Goal: Task Accomplishment & Management: Use online tool/utility

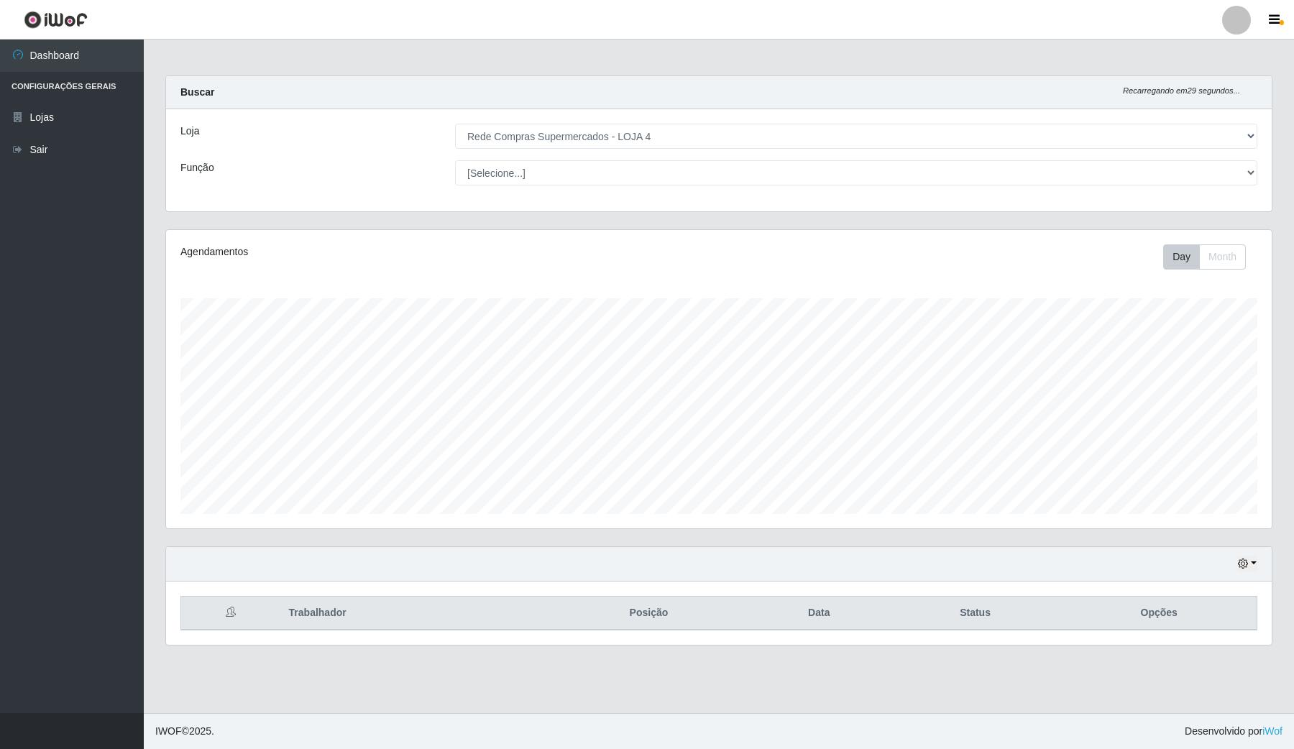
select select "159"
click at [1248, 569] on icon "button" at bounding box center [1243, 564] width 10 height 10
click at [1192, 421] on button "Hoje" at bounding box center [1199, 419] width 114 height 30
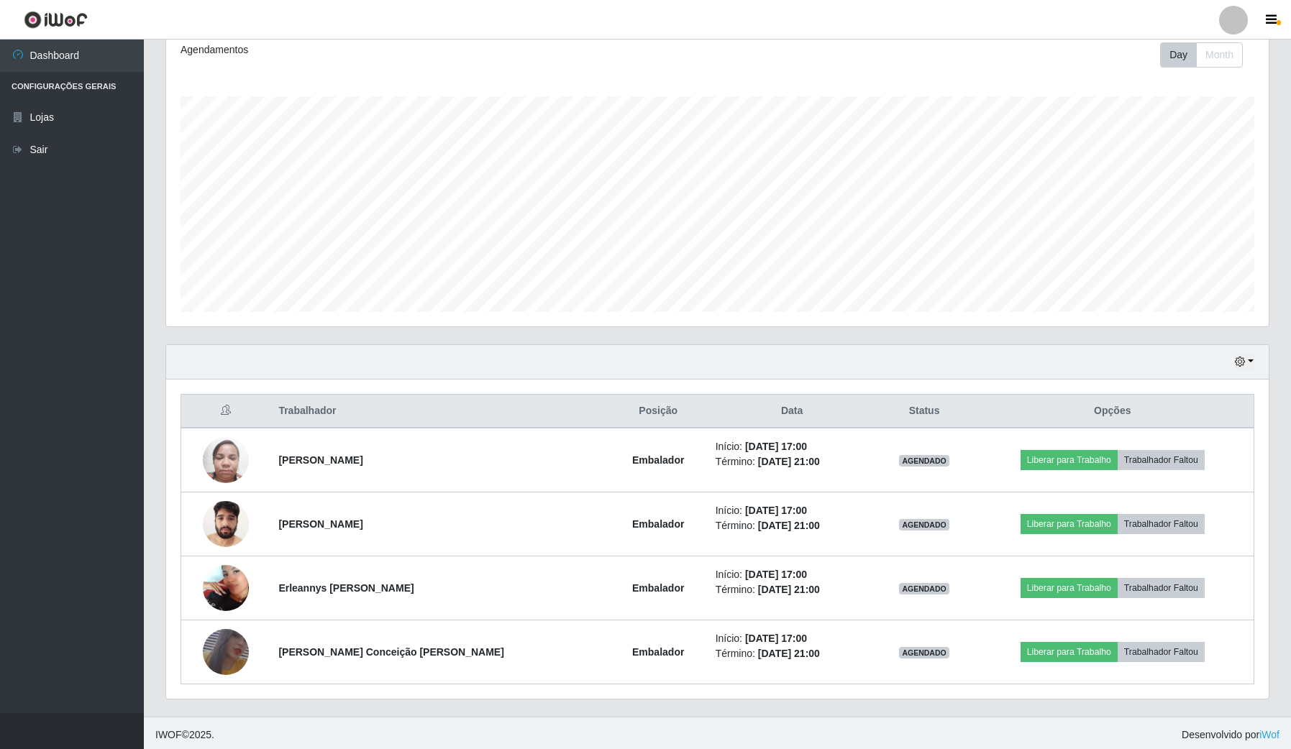
scroll to position [207, 0]
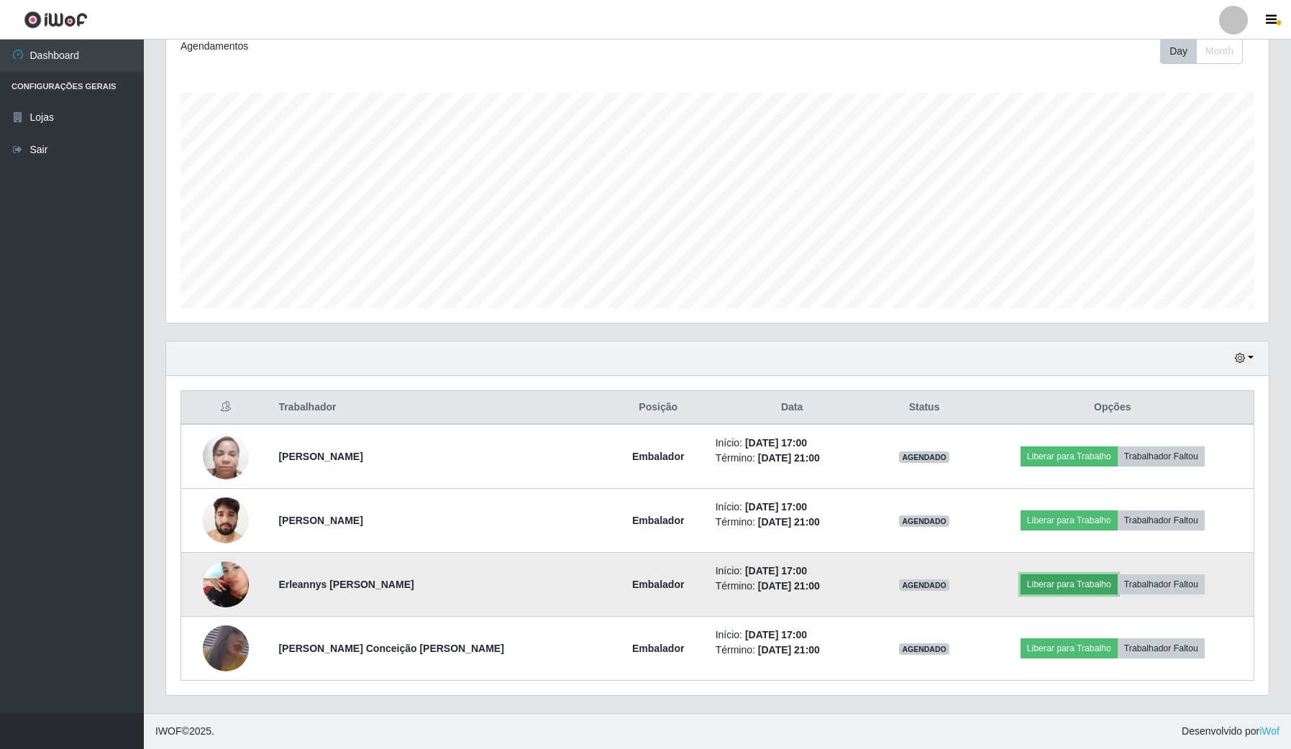
click at [1098, 586] on button "Liberar para Trabalho" at bounding box center [1068, 584] width 97 height 20
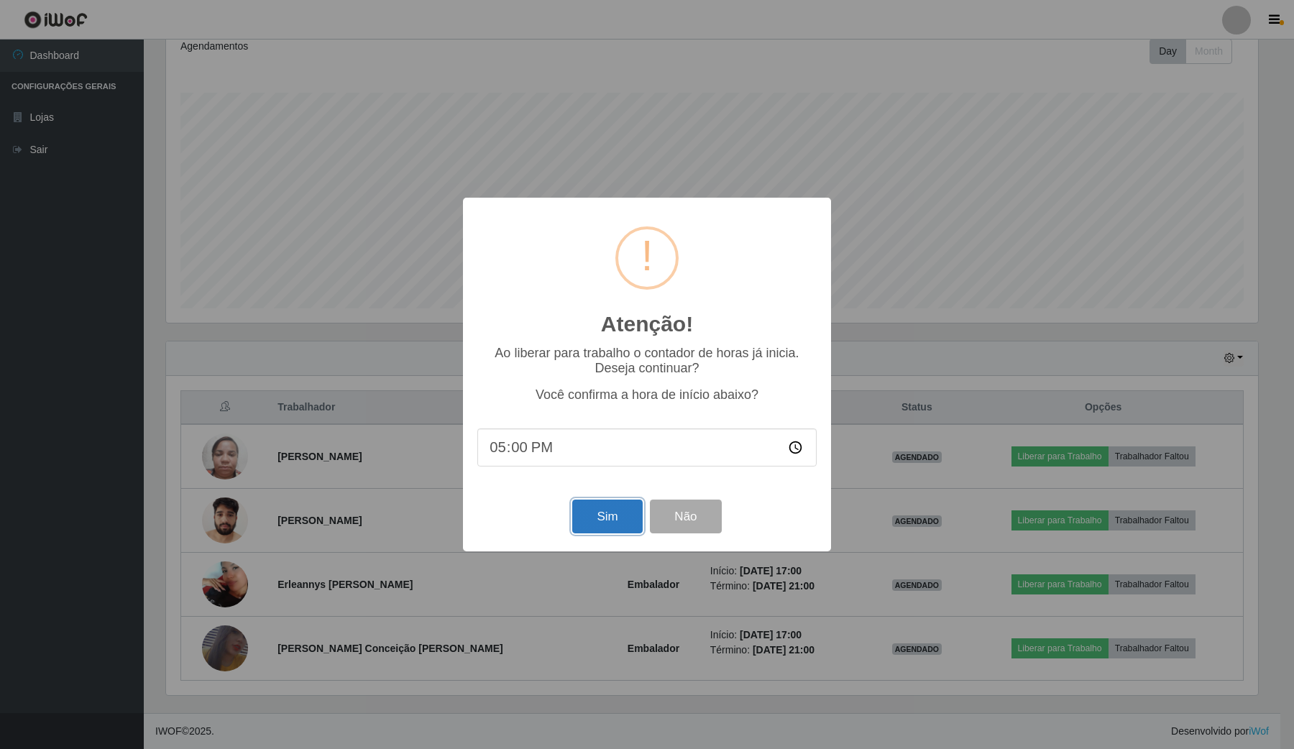
click at [613, 522] on button "Sim" at bounding box center [607, 517] width 70 height 34
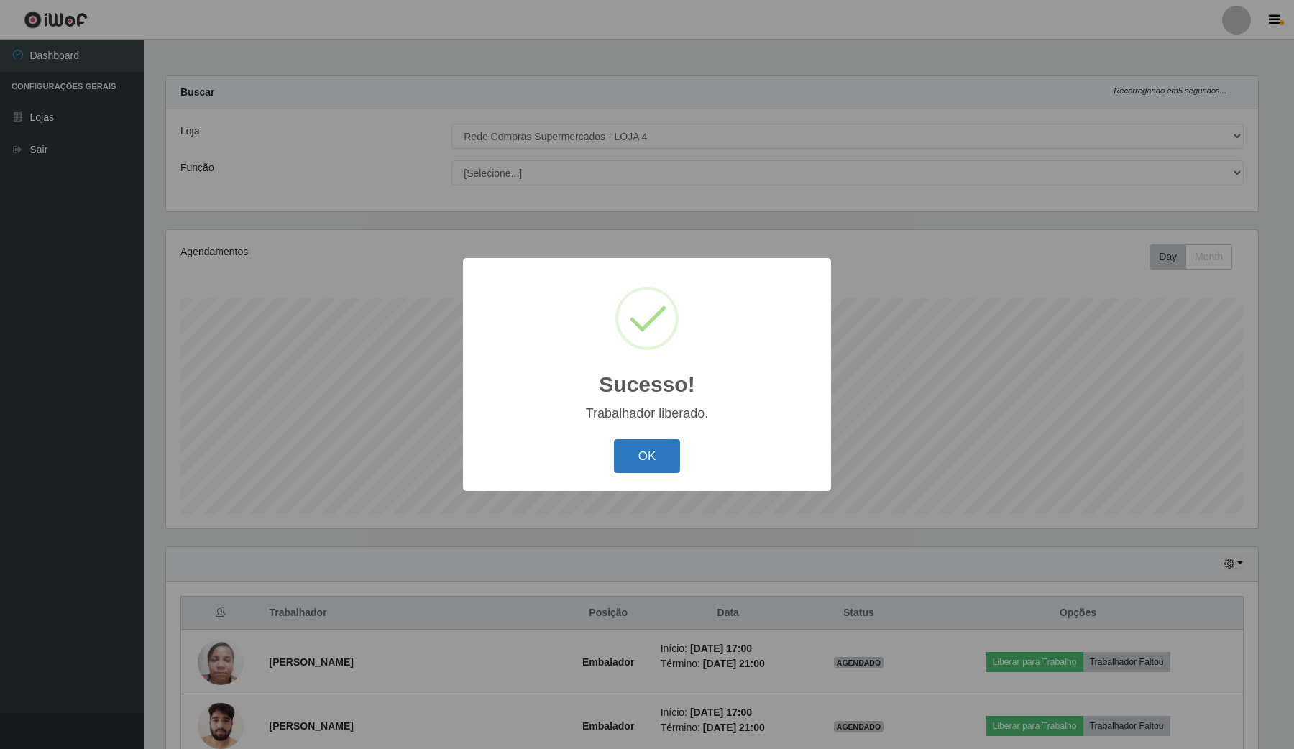
click at [661, 471] on button "OK" at bounding box center [647, 456] width 67 height 34
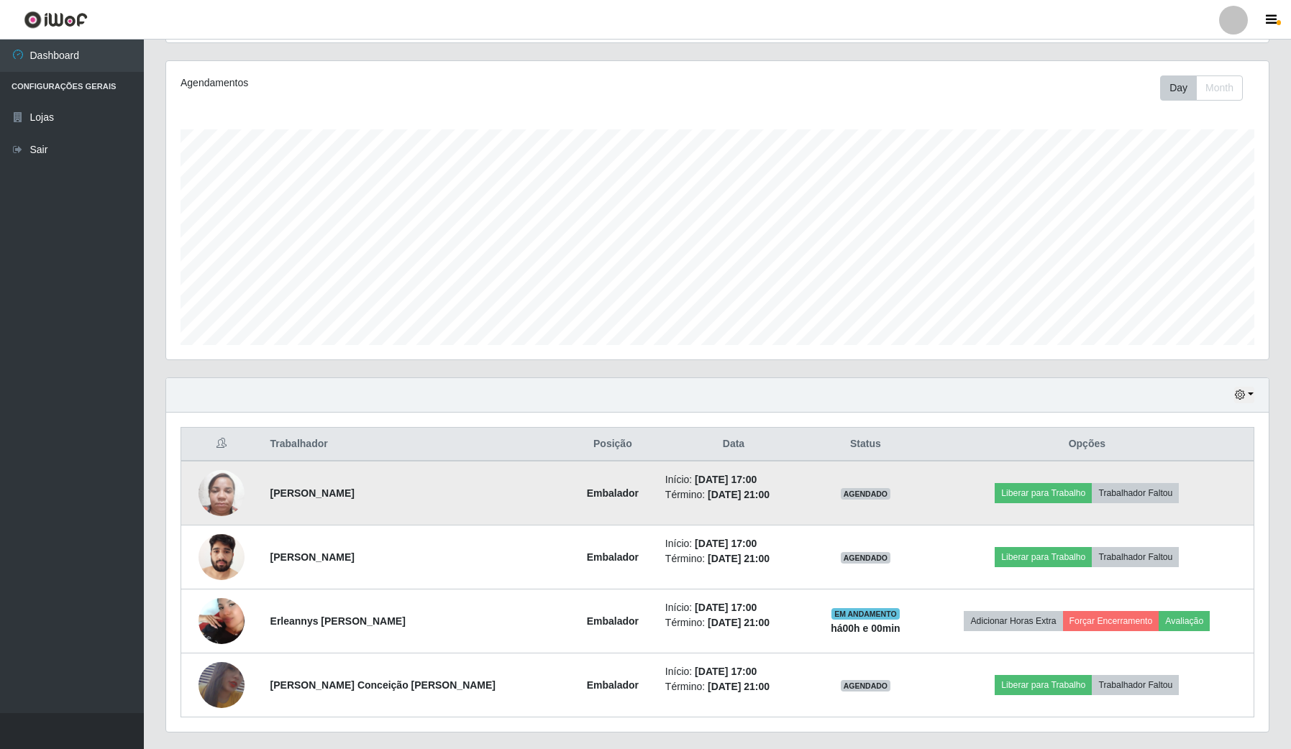
scroll to position [180, 0]
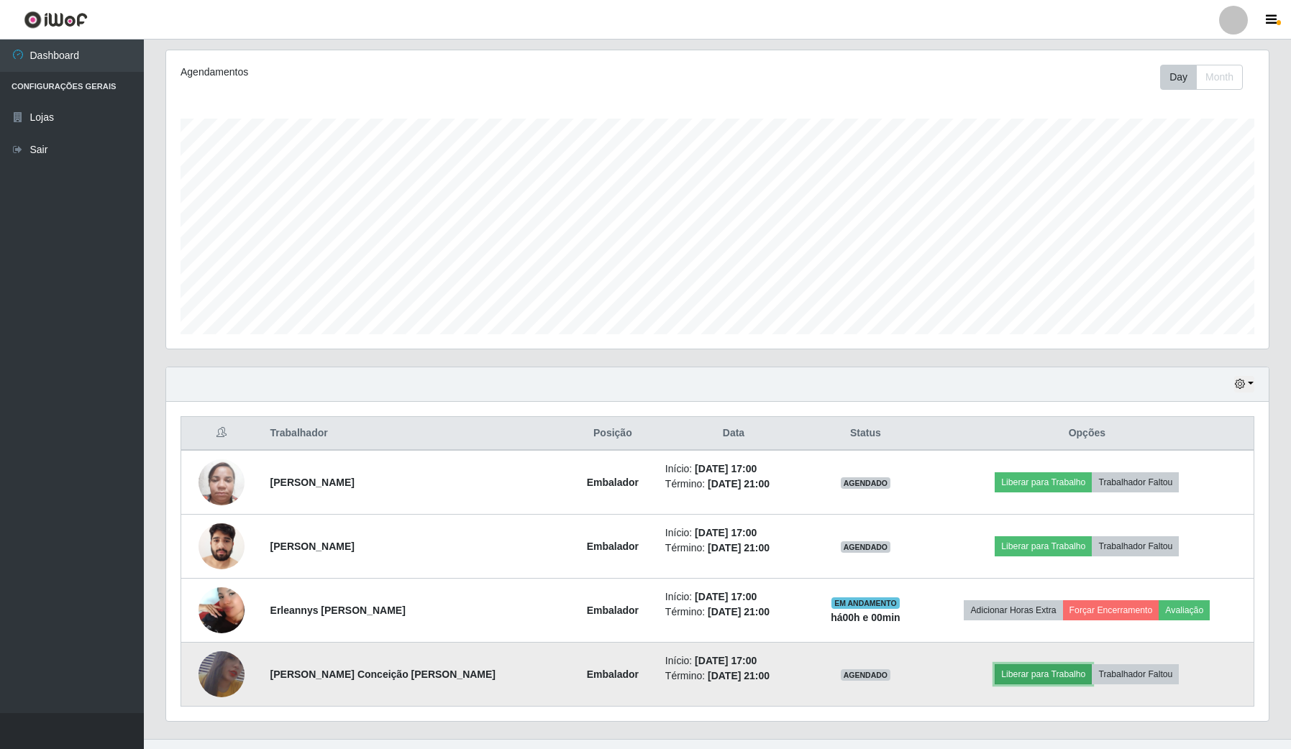
click at [1052, 667] on button "Liberar para Trabalho" at bounding box center [1042, 674] width 97 height 20
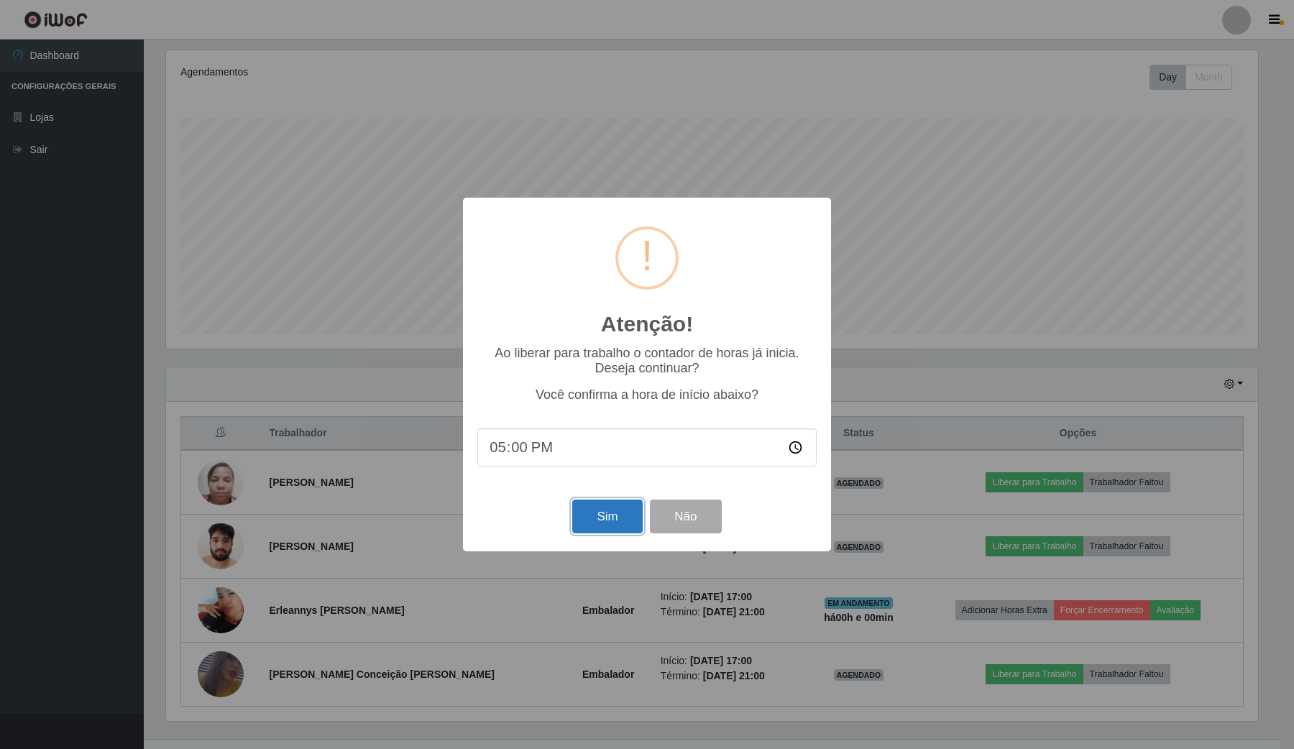
click at [617, 522] on button "Sim" at bounding box center [607, 517] width 70 height 34
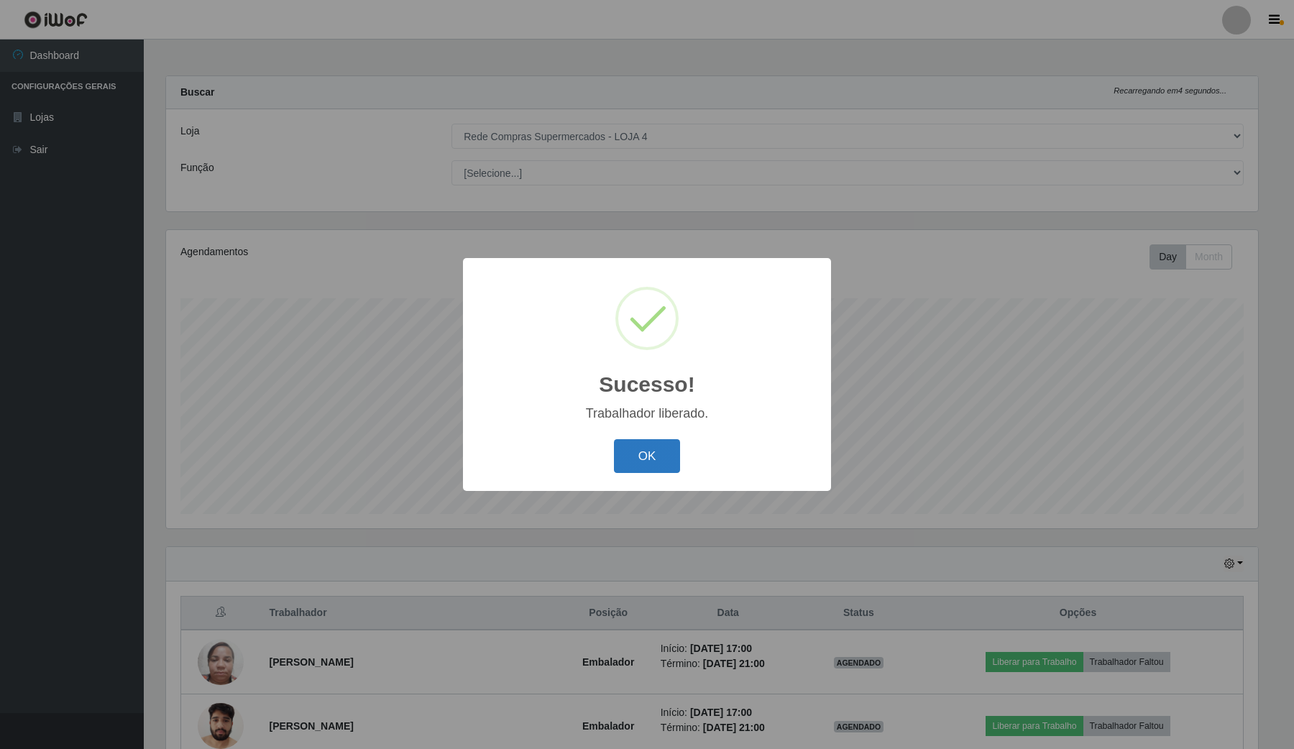
click at [667, 449] on button "OK" at bounding box center [647, 456] width 67 height 34
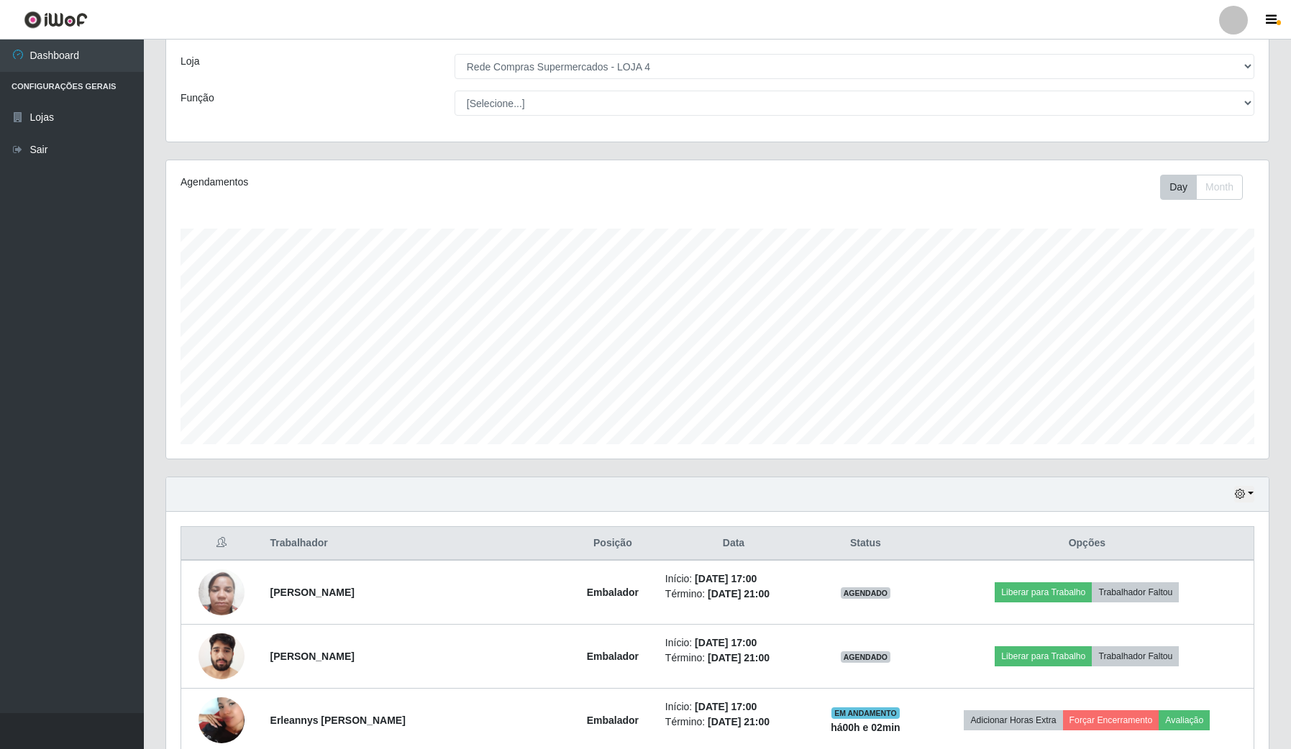
scroll to position [180, 0]
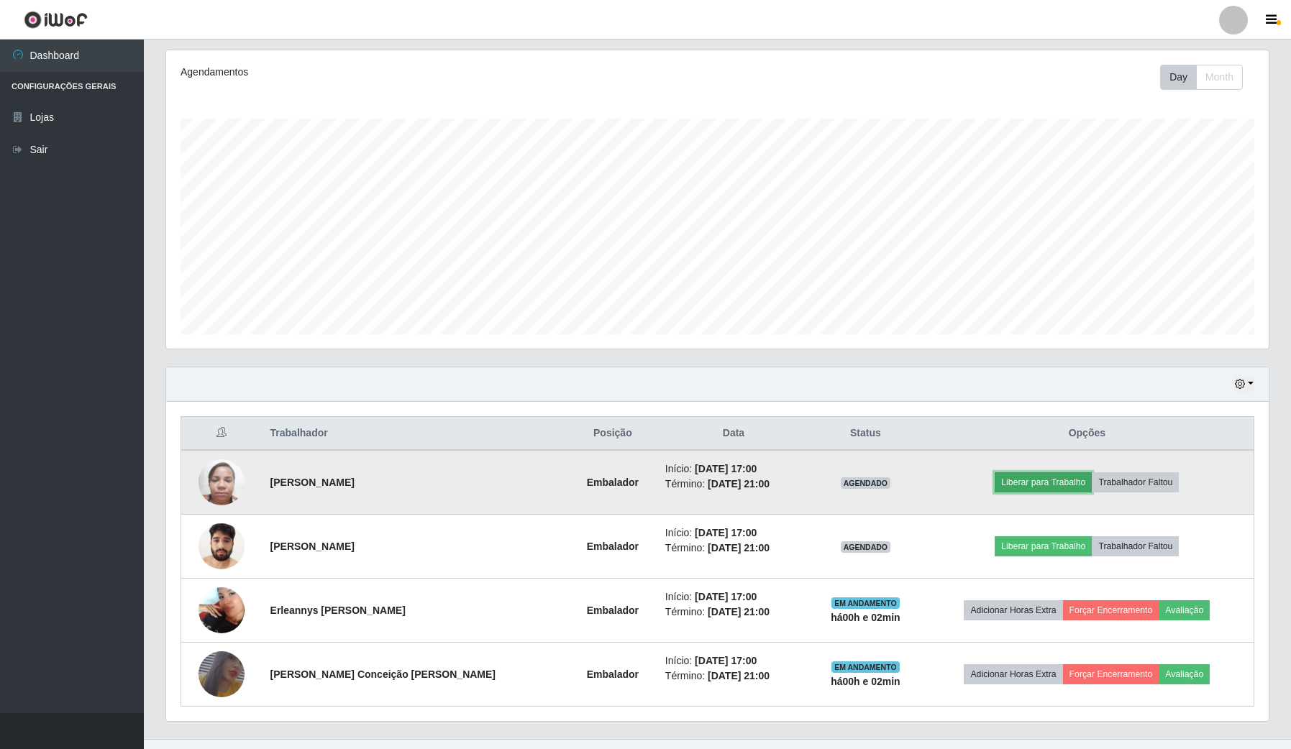
click at [1087, 482] on button "Liberar para Trabalho" at bounding box center [1042, 482] width 97 height 20
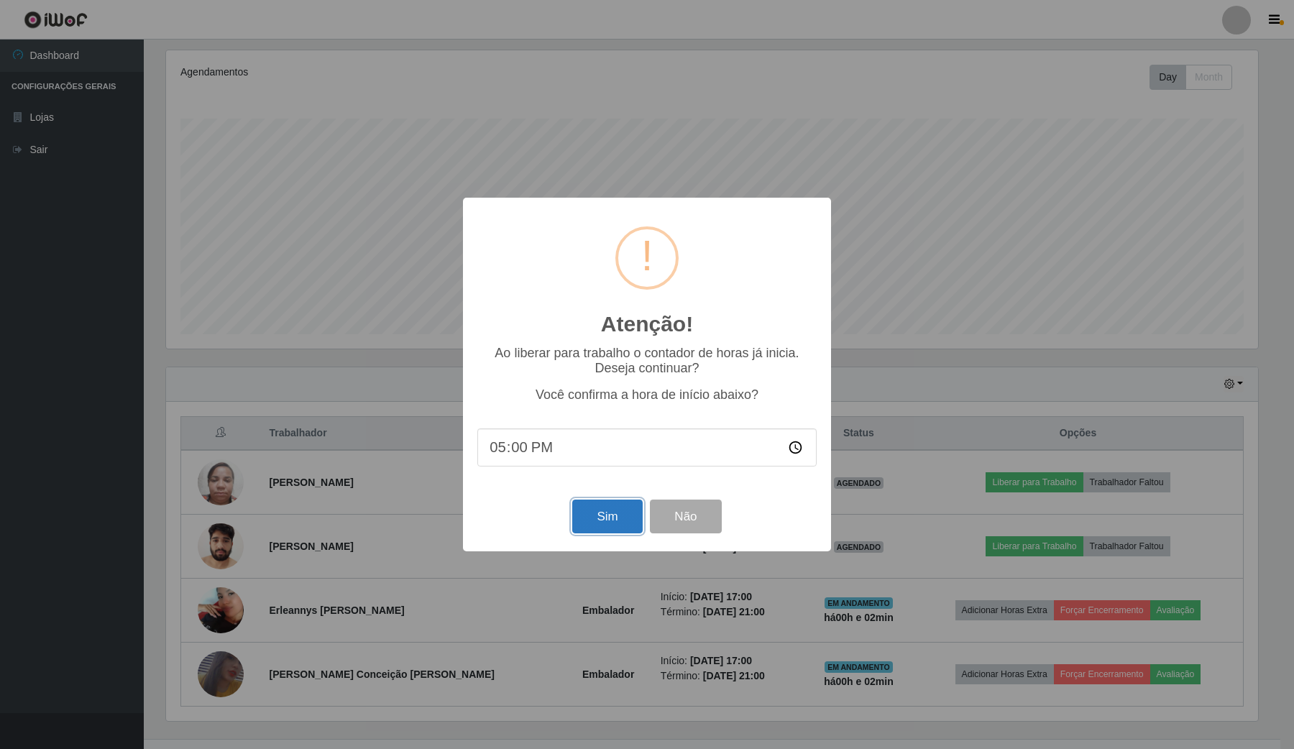
click at [610, 534] on button "Sim" at bounding box center [607, 517] width 70 height 34
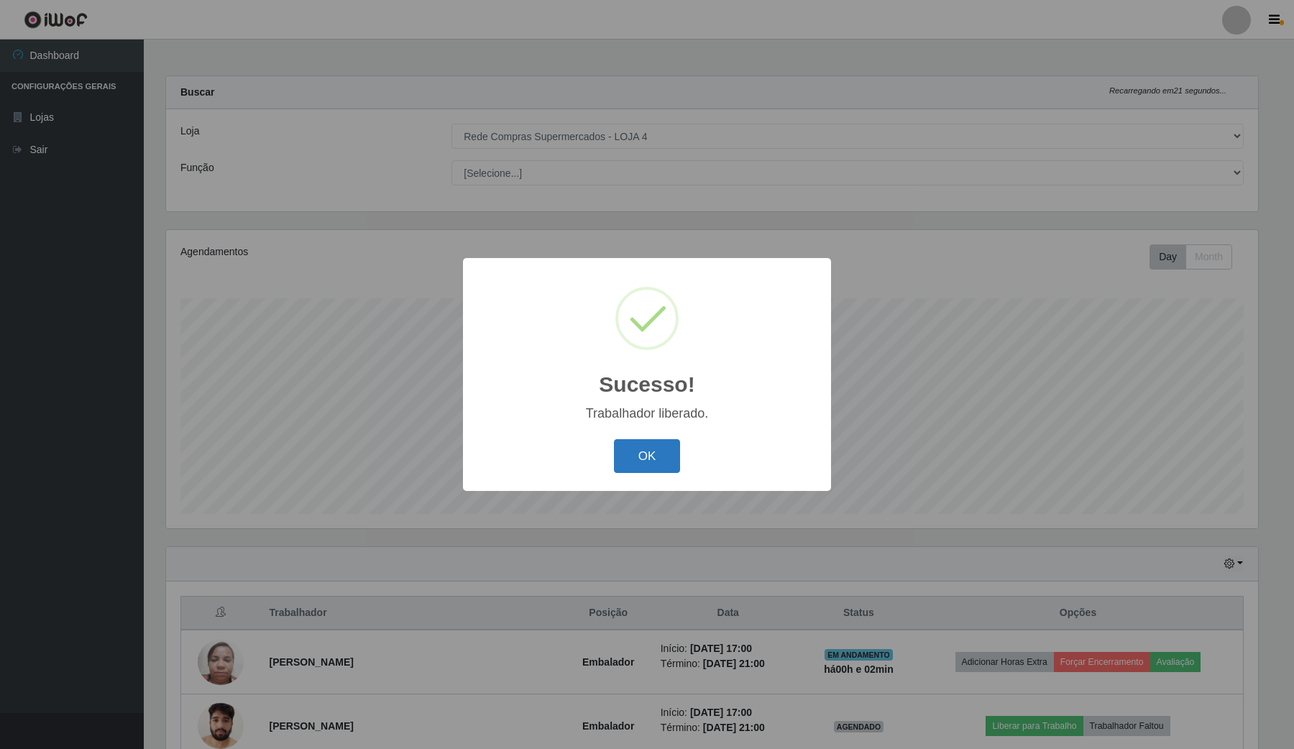
click at [640, 447] on button "OK" at bounding box center [647, 456] width 67 height 34
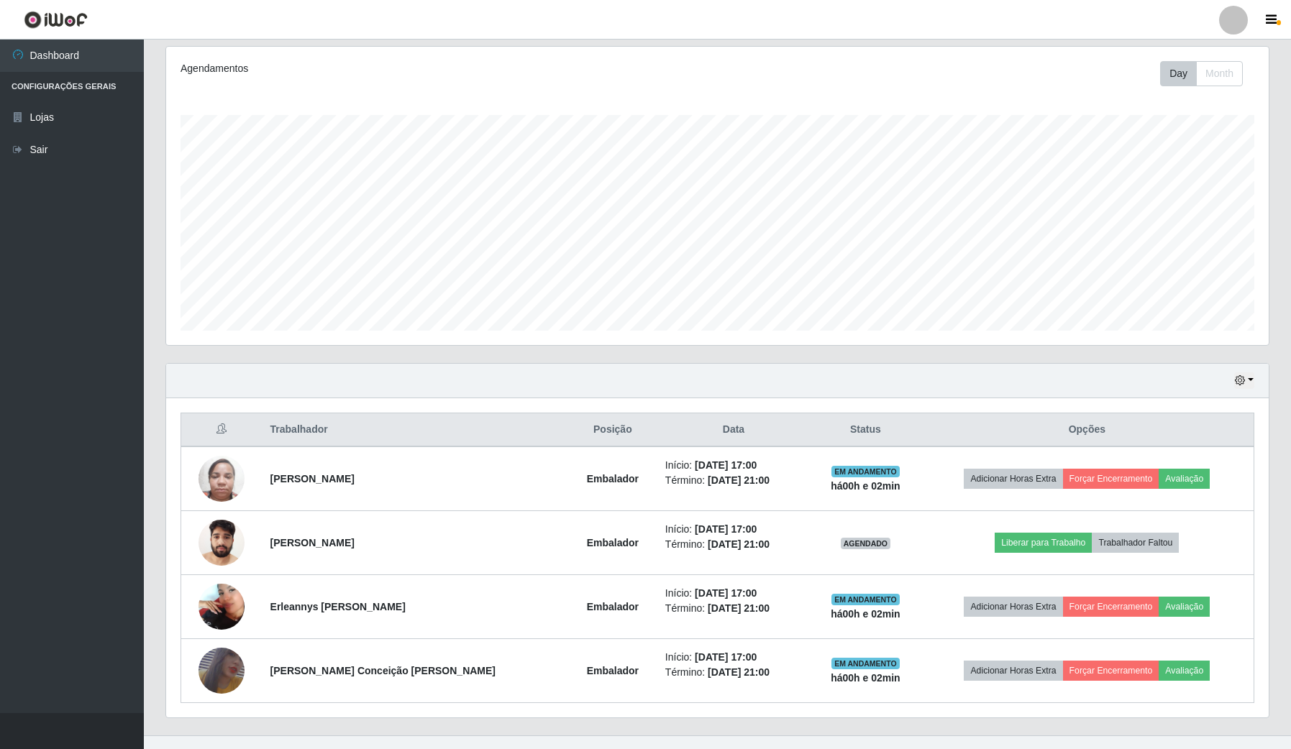
scroll to position [207, 0]
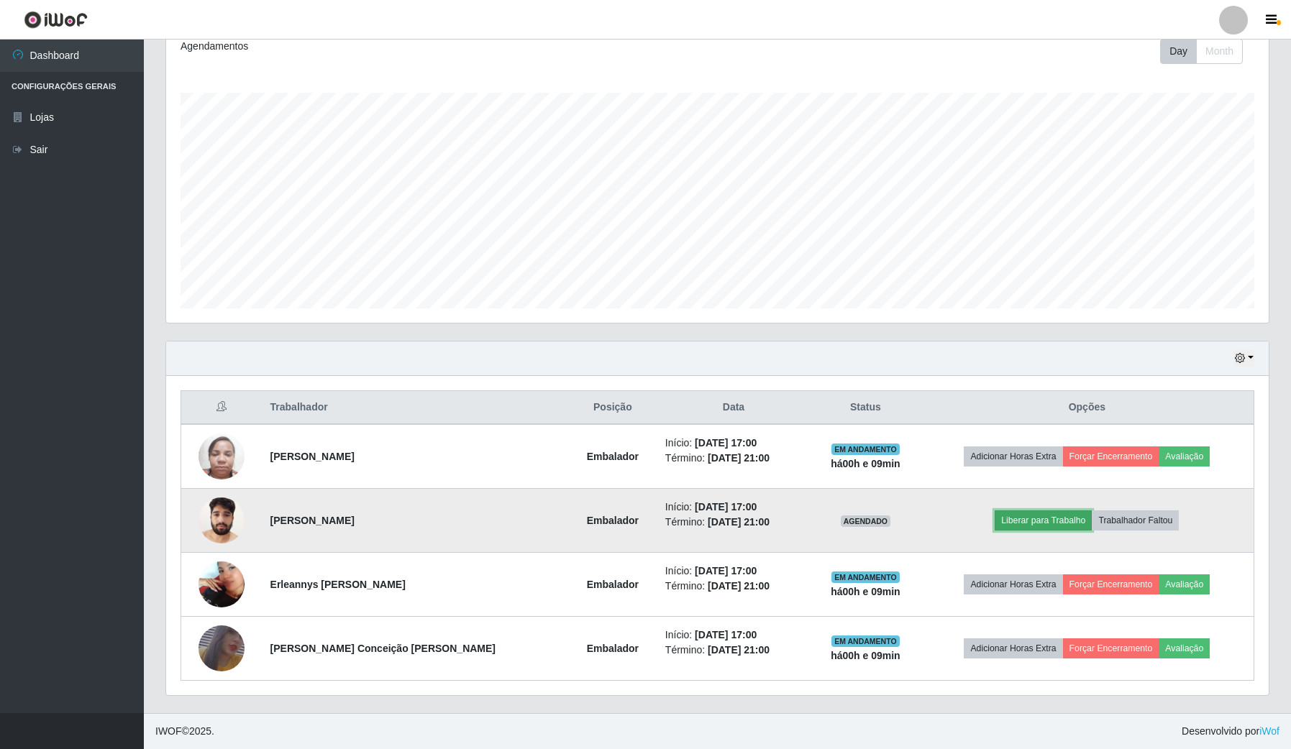
click at [1048, 528] on button "Liberar para Trabalho" at bounding box center [1042, 520] width 97 height 20
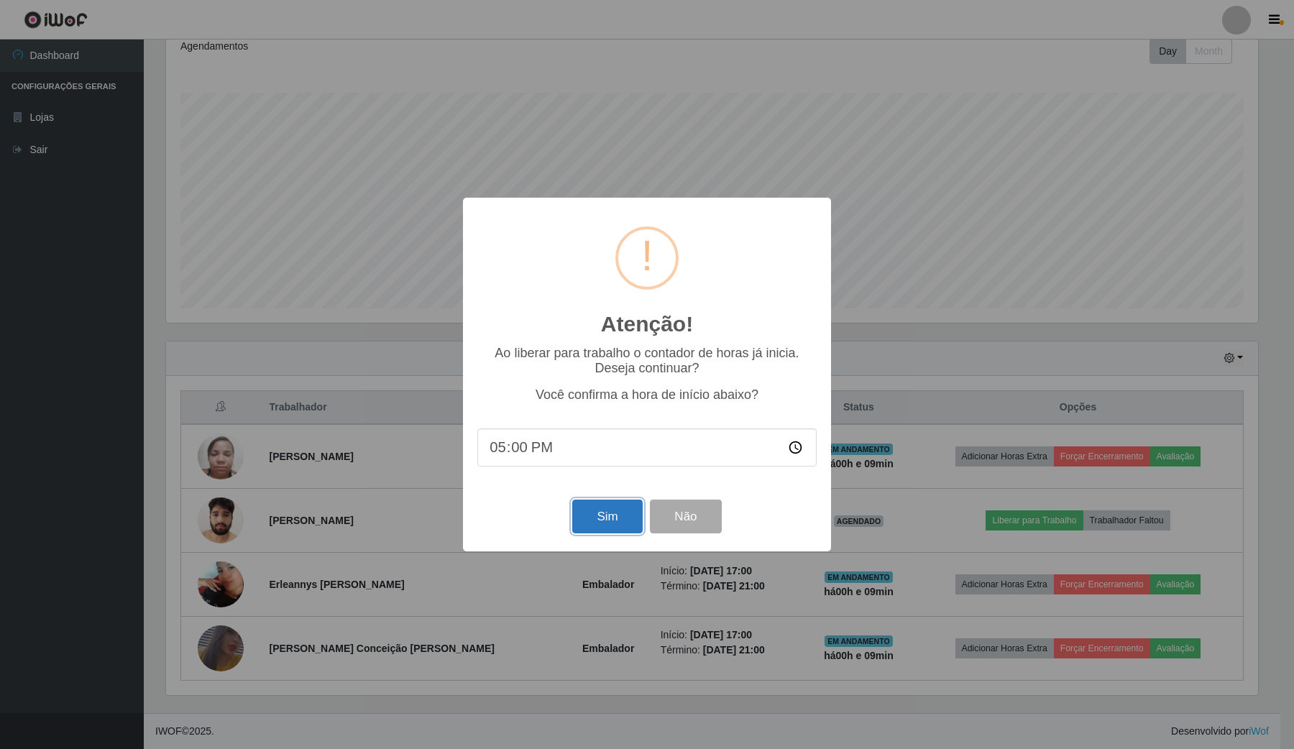
click at [608, 521] on button "Sim" at bounding box center [607, 517] width 70 height 34
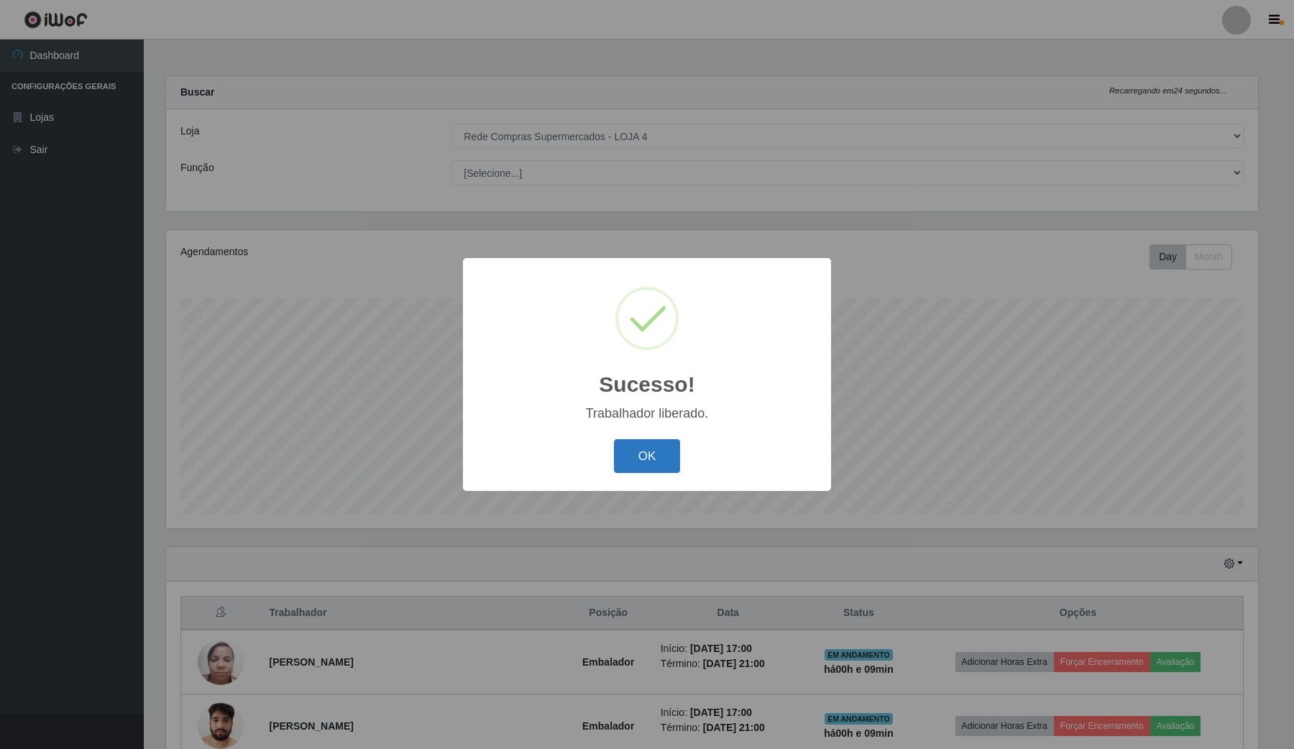
click at [631, 443] on button "OK" at bounding box center [647, 456] width 67 height 34
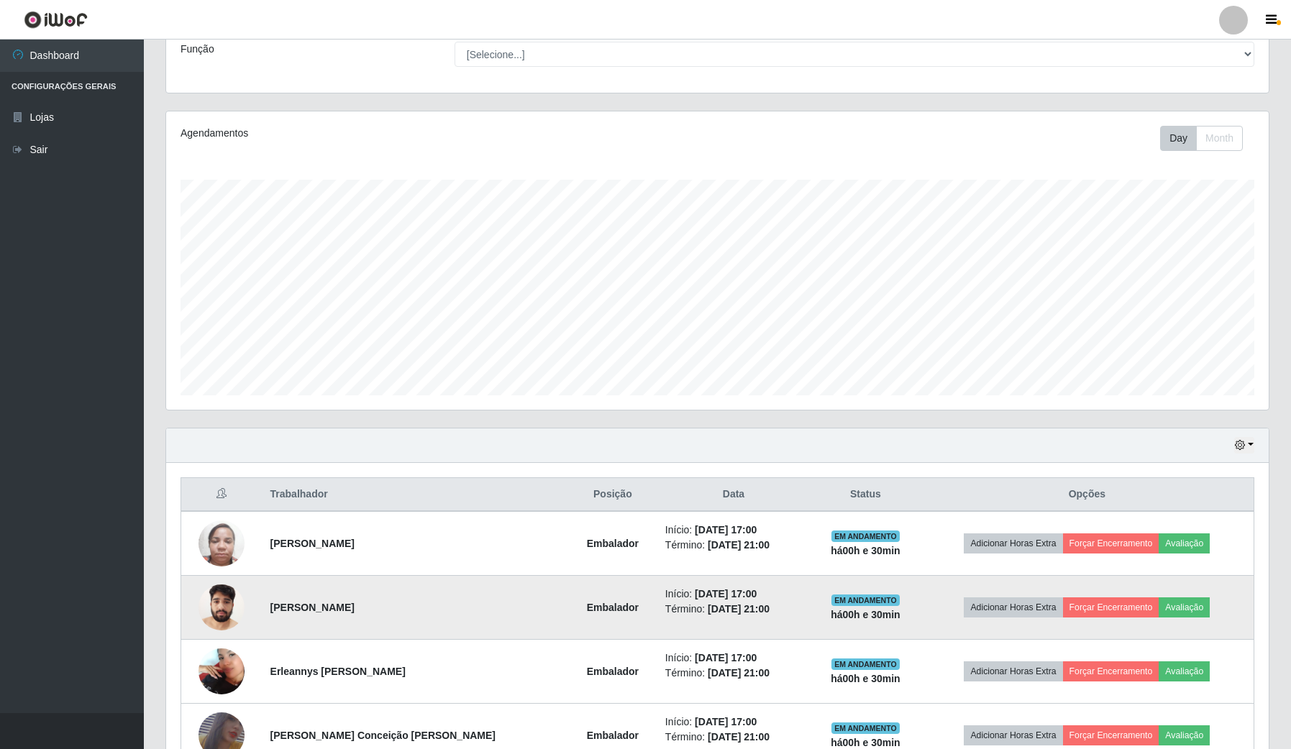
scroll to position [207, 0]
